Goal: Communication & Community: Participate in discussion

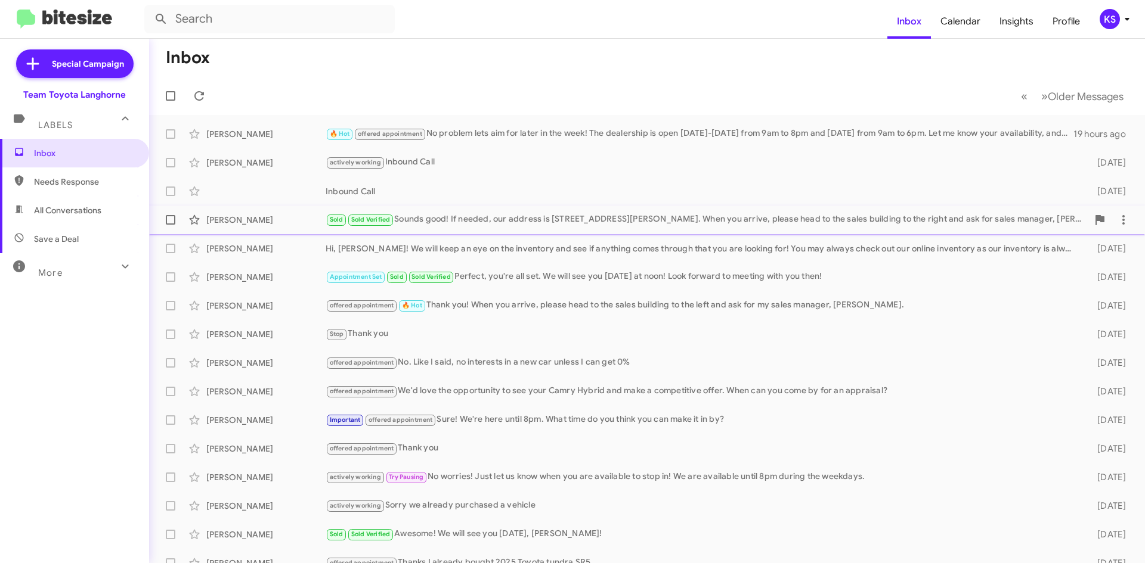
click at [529, 222] on div "Sold Sold Verified Sounds good! If needed, our address is [STREET_ADDRESS][PERS…" at bounding box center [706, 220] width 762 height 14
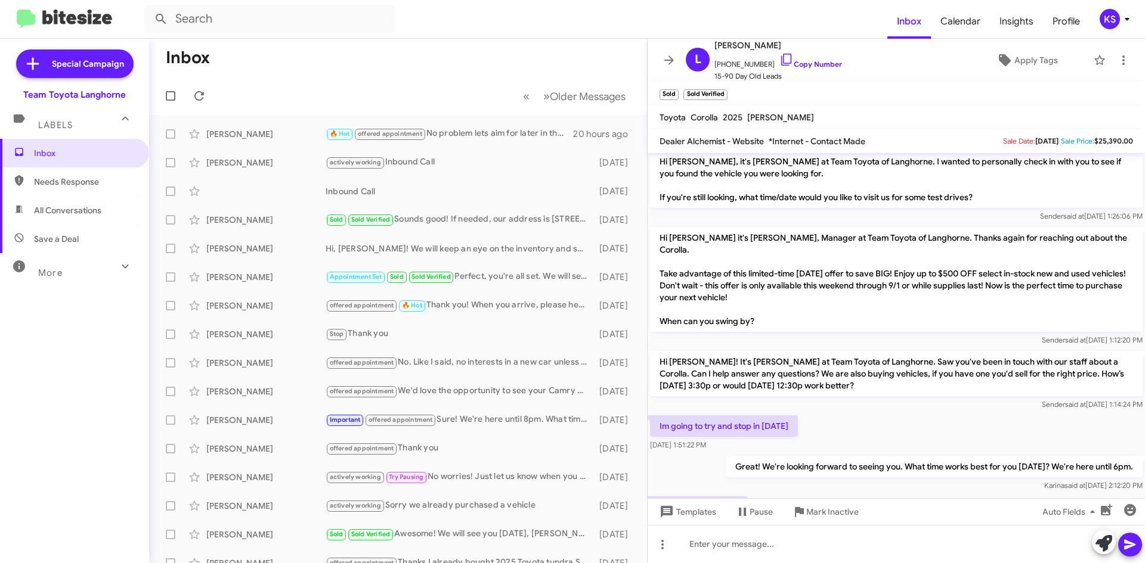
scroll to position [169, 0]
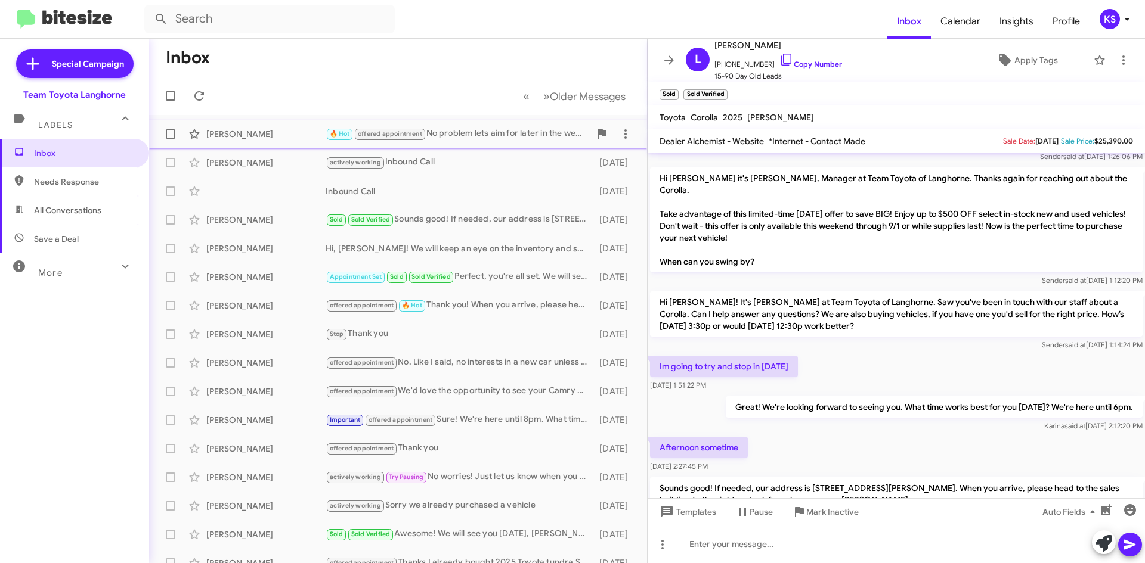
click at [294, 135] on div "[PERSON_NAME]" at bounding box center [265, 134] width 119 height 12
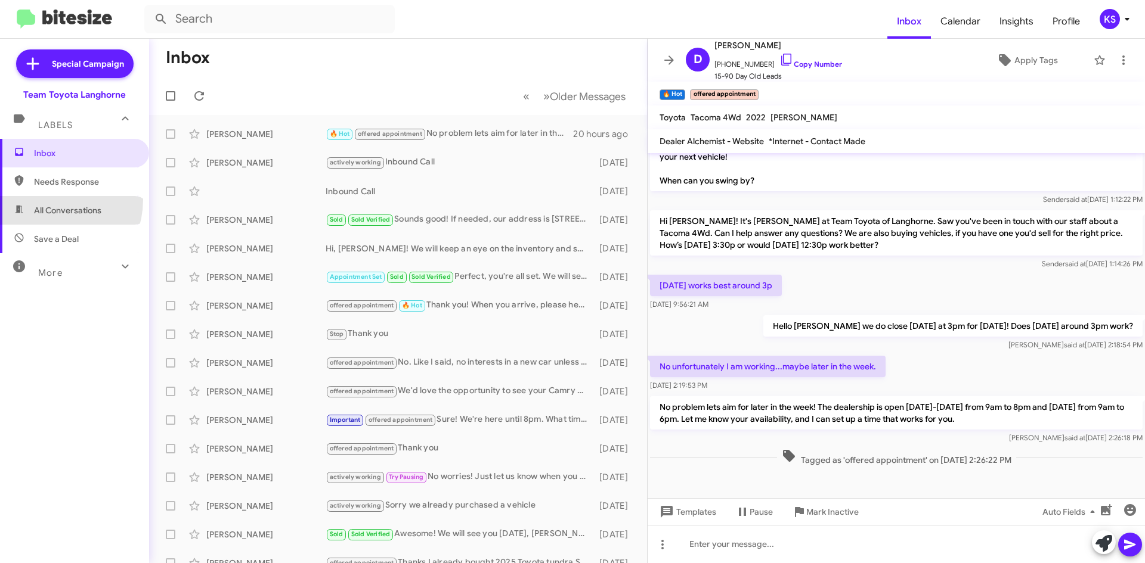
click at [45, 200] on span "All Conversations" at bounding box center [74, 210] width 149 height 29
type input "in:all-conversations"
